Goal: Task Accomplishment & Management: Manage account settings

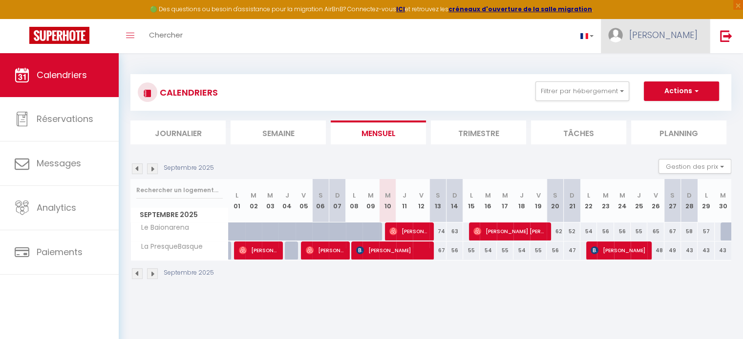
click at [683, 32] on span "[PERSON_NAME]" at bounding box center [663, 35] width 68 height 12
click at [674, 64] on link "Paramètres" at bounding box center [670, 68] width 72 height 17
select select "fr"
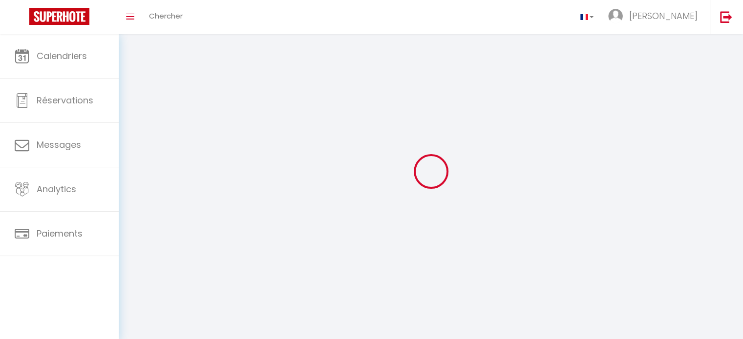
type input "[PERSON_NAME]"
type input "MOLIA"
type input "0695706822"
select select "28"
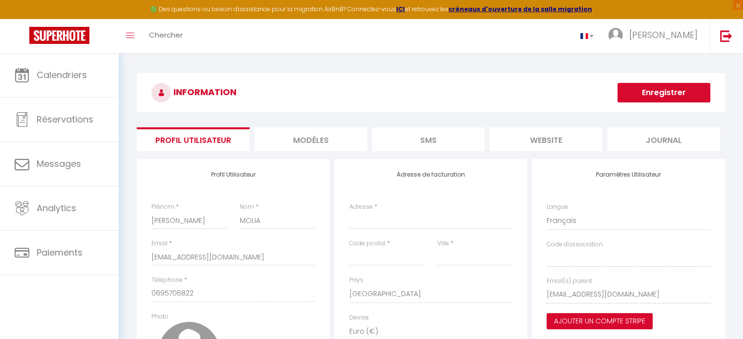
click at [293, 136] on li "MODÈLES" at bounding box center [310, 139] width 113 height 24
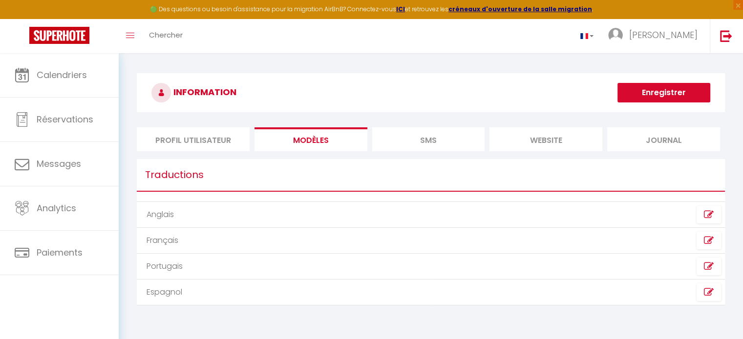
click at [430, 144] on li "SMS" at bounding box center [428, 139] width 113 height 24
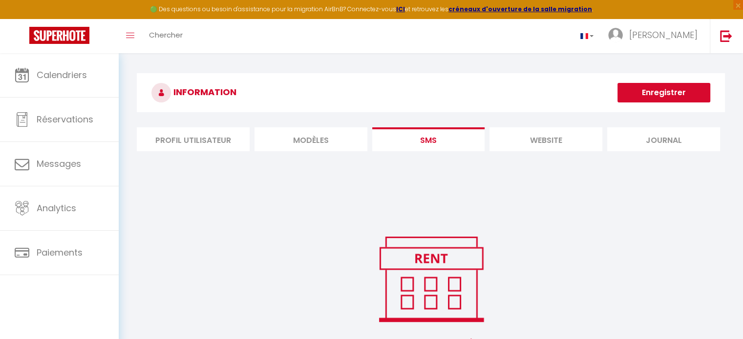
click at [535, 141] on li "website" at bounding box center [545, 139] width 113 height 24
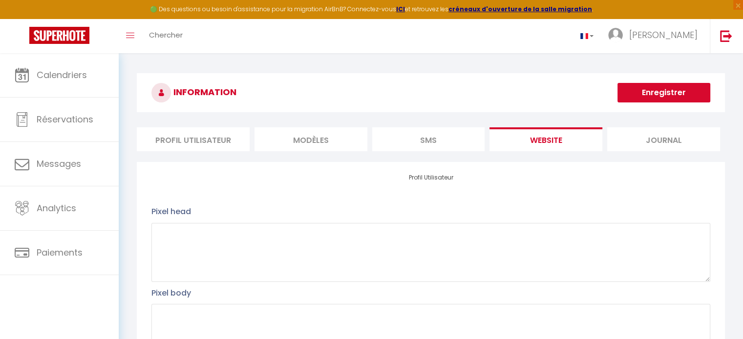
click at [653, 138] on li "Journal" at bounding box center [663, 139] width 113 height 24
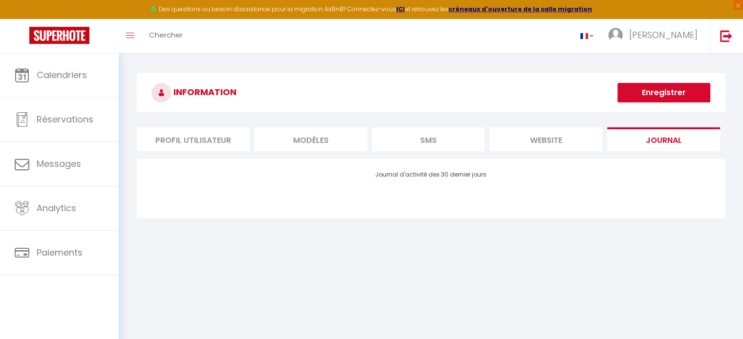
click at [220, 138] on li "Profil Utilisateur" at bounding box center [193, 139] width 113 height 24
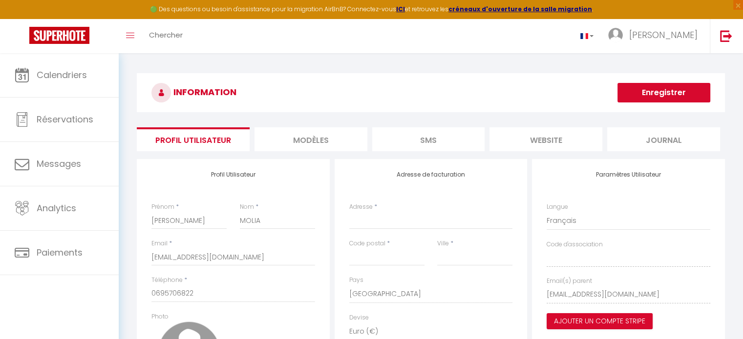
scroll to position [49, 0]
